Goal: Task Accomplishment & Management: Manage account settings

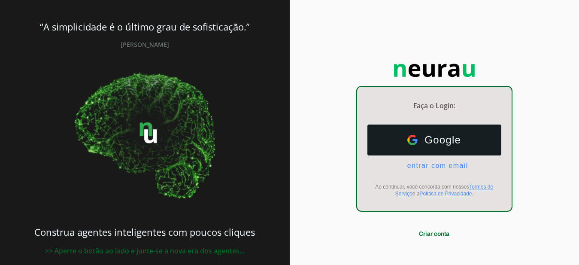
scroll to position [12, 0]
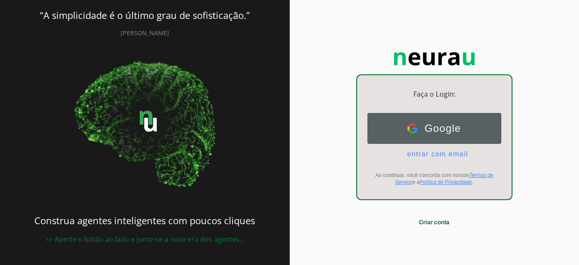
click at [447, 125] on span "Google" at bounding box center [438, 128] width 43 height 12
